Goal: Task Accomplishment & Management: Use online tool/utility

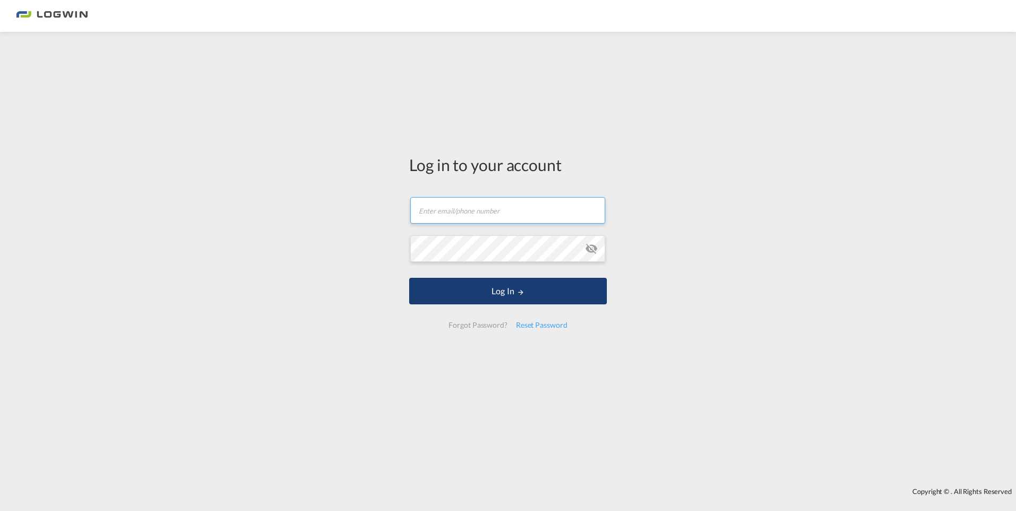
type input "[PERSON_NAME][EMAIL_ADDRESS][DOMAIN_NAME]"
click at [470, 294] on button "Log In" at bounding box center [508, 291] width 198 height 27
